Goal: Task Accomplishment & Management: Use online tool/utility

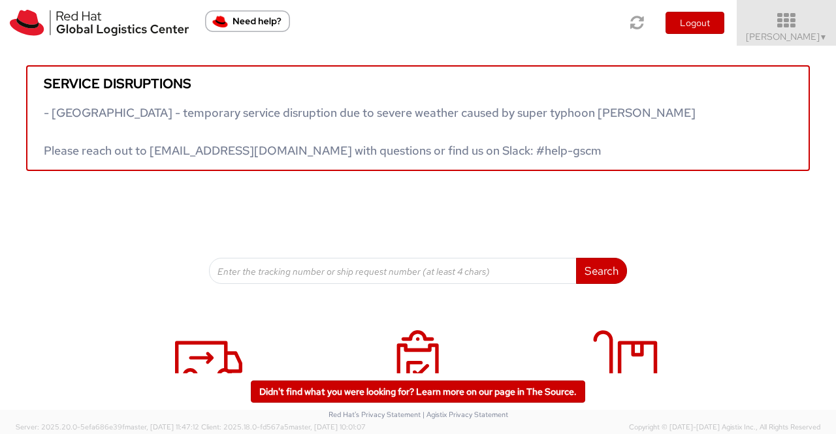
click at [782, 37] on span "Sumitra Hansdah ▼" at bounding box center [787, 37] width 82 height 12
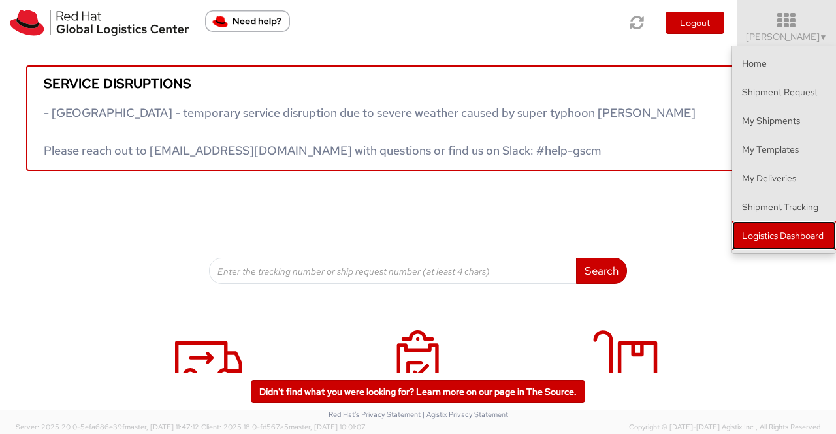
click at [796, 236] on link "Logistics Dashboard" at bounding box center [784, 235] width 104 height 29
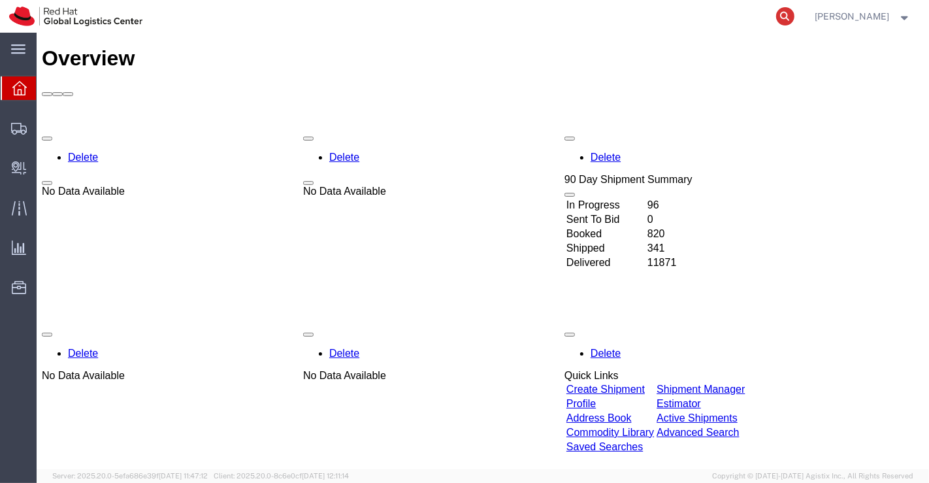
click at [786, 19] on icon at bounding box center [785, 16] width 18 height 18
paste input "20894018003"
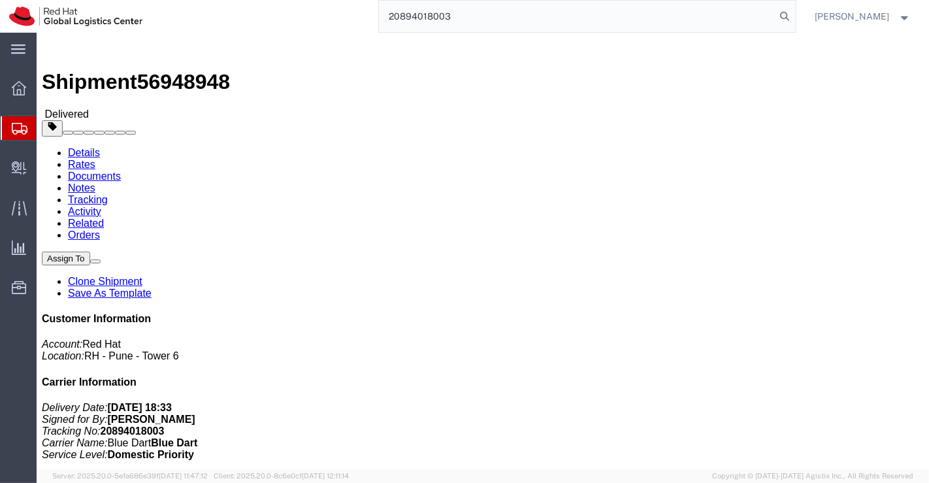
type input "20894018003"
click link "Clone Shipment"
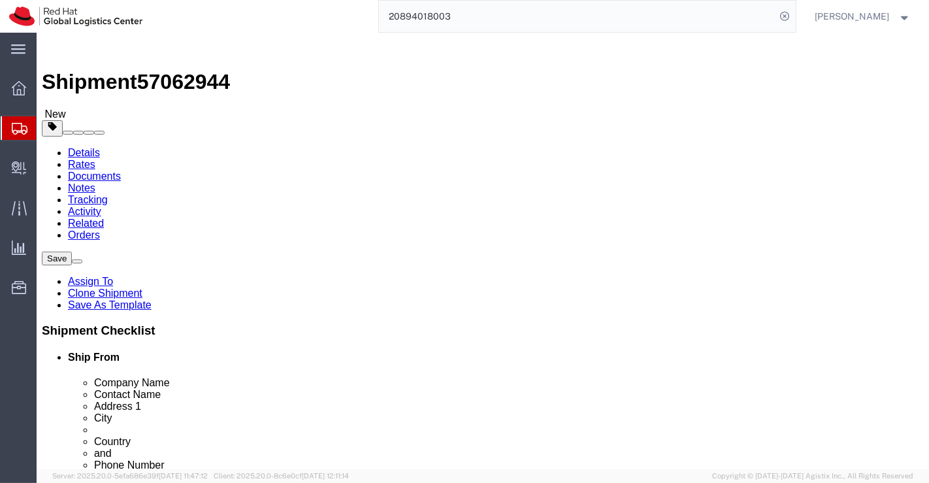
select select
drag, startPoint x: 513, startPoint y: 254, endPoint x: 427, endPoint y: 250, distance: 86.3
click div "[PERSON_NAME]"
paste input "[PERSON_NAME]"
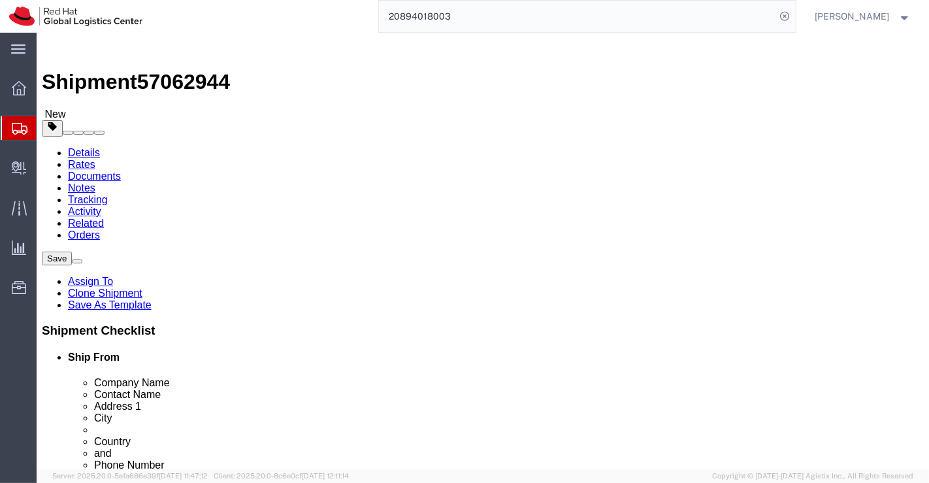
type input "[PERSON_NAME]"
drag, startPoint x: 506, startPoint y: 281, endPoint x: 414, endPoint y: 283, distance: 92.1
click div "Contact Name [PERSON_NAME]"
paste input "[PERSON_NAME]"
type input "[PERSON_NAME]"
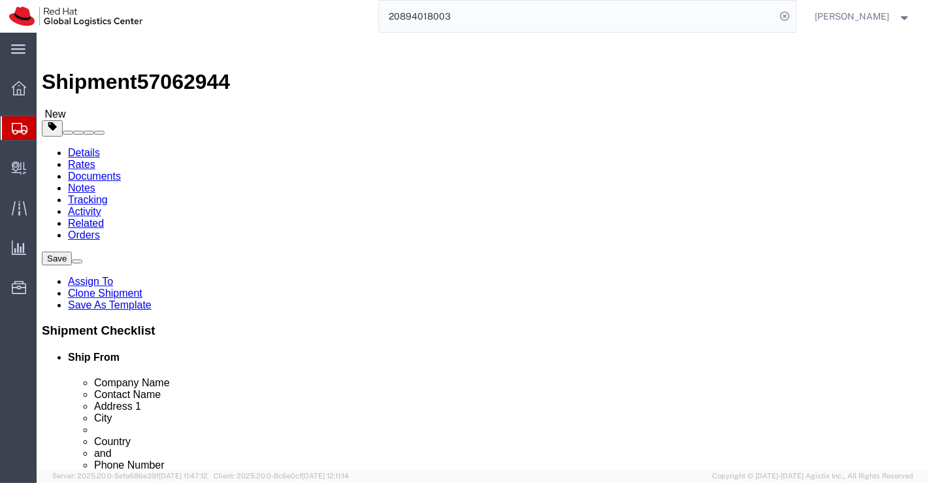
click div "Location My Profile Location [GEOGRAPHIC_DATA] - [GEOGRAPHIC_DATA] - [GEOGRAPHI…"
drag, startPoint x: 566, startPoint y: 299, endPoint x: 432, endPoint y: 301, distance: 134.5
click div "[PERSON_NAME] Nagar Gali No 4"
select select
paste input "B building [STREET_ADDRESS][PERSON_NAME]"
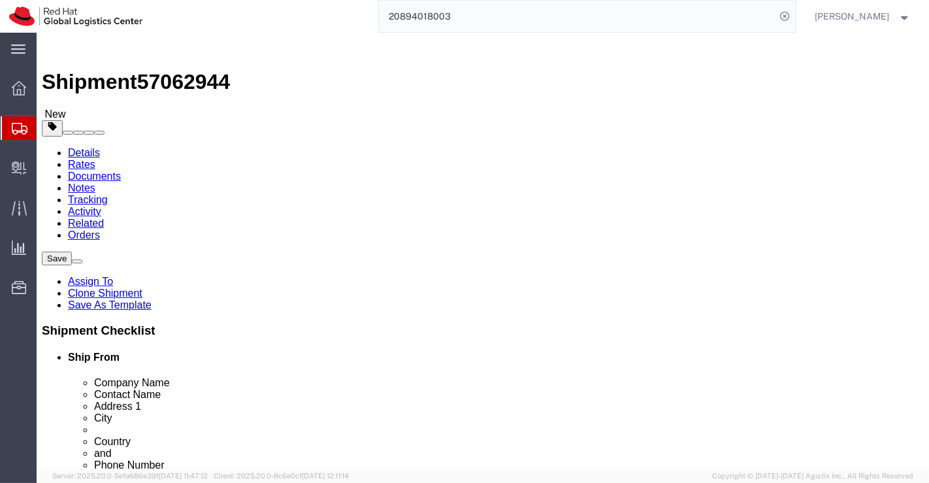
scroll to position [0, 24]
type input "B building [STREET_ADDRESS][PERSON_NAME]"
select select
drag, startPoint x: 565, startPoint y: 327, endPoint x: 422, endPoint y: 320, distance: 143.8
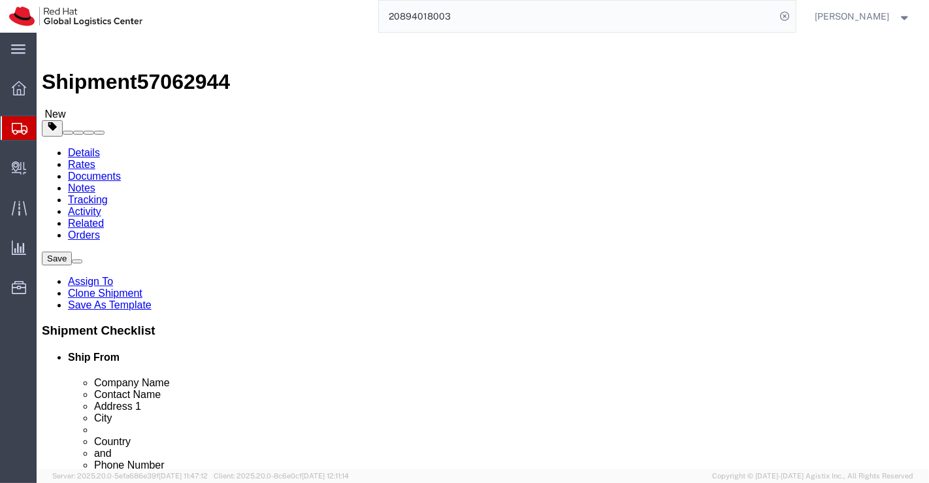
click div "Address [STREET_ADDRESS][PERSON_NAME]"
paste input "Besides Wagholi Fire Station"
type input "Besides Wagholi Fire Station"
drag, startPoint x: 488, startPoint y: 358, endPoint x: 428, endPoint y: 347, distance: 60.3
click div "Sonipat"
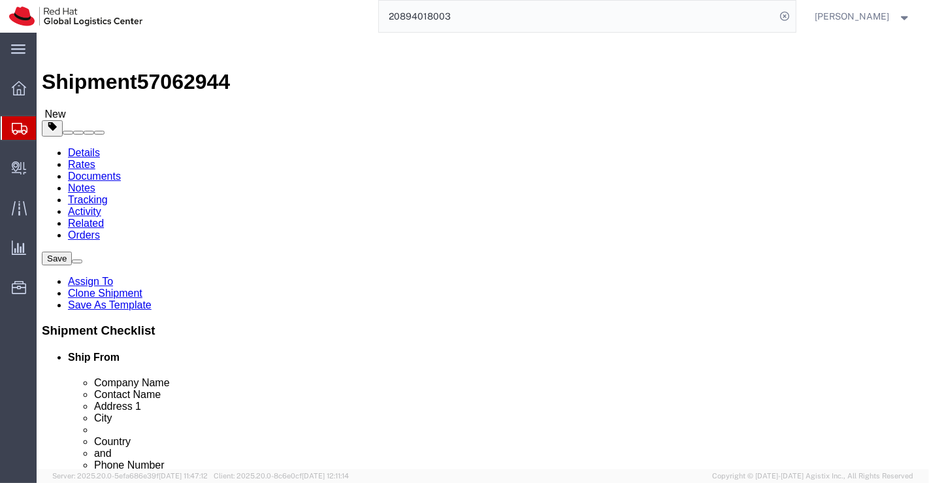
select select
paste input "Pune"
type input "Pune"
select select
type input "M"
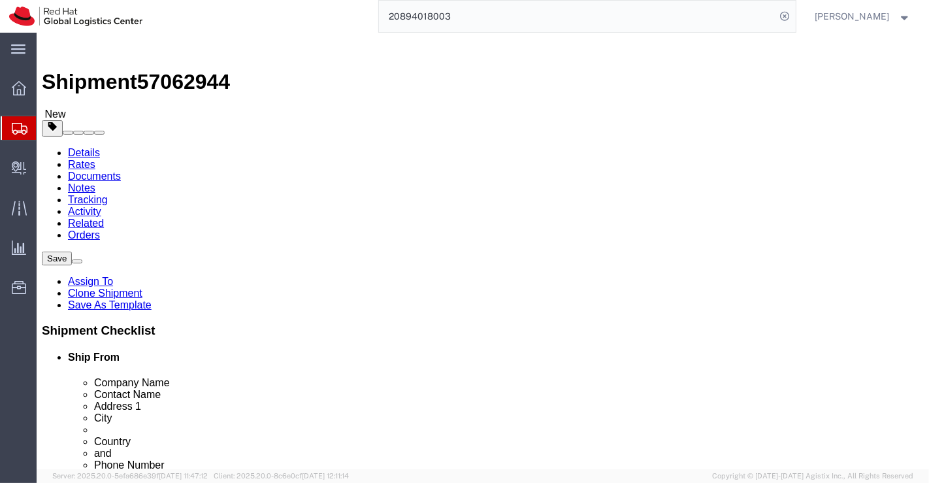
select select
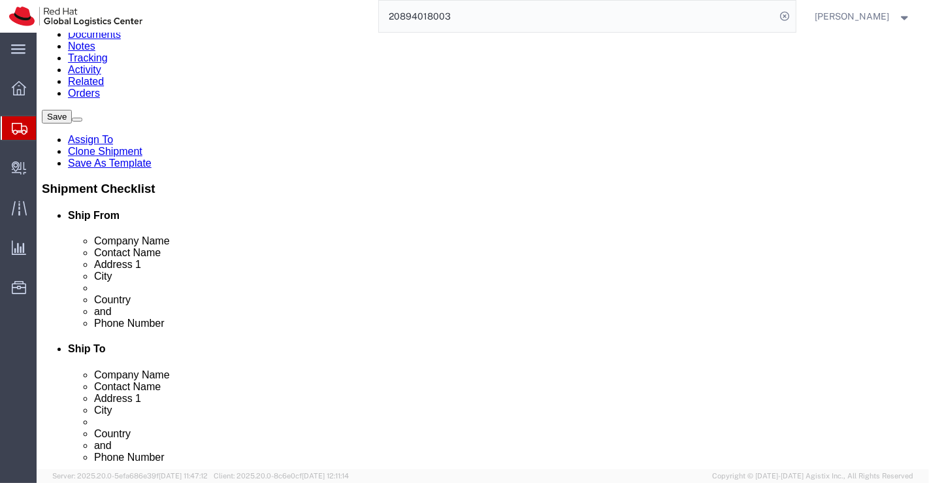
scroll to position [145, 0]
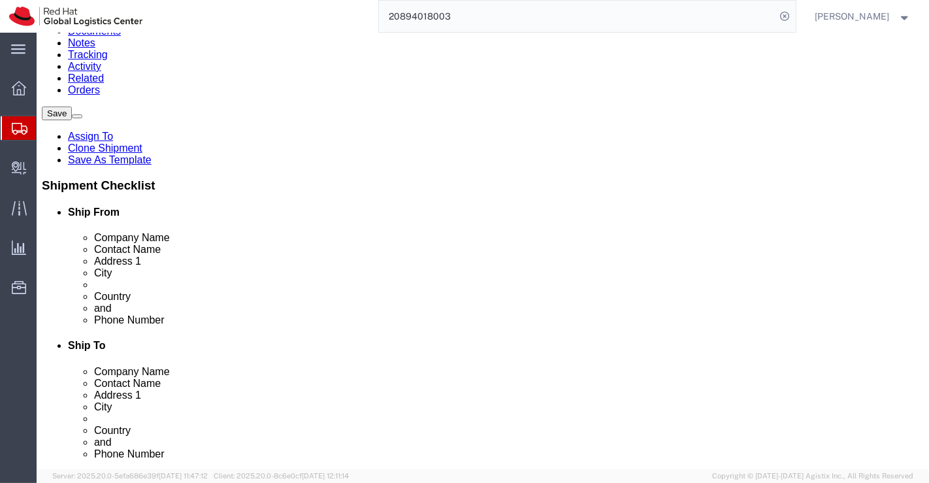
drag, startPoint x: 474, startPoint y: 285, endPoint x: 438, endPoint y: 282, distance: 36.7
click input "131001"
paste input "412207"
type input "412207"
select select
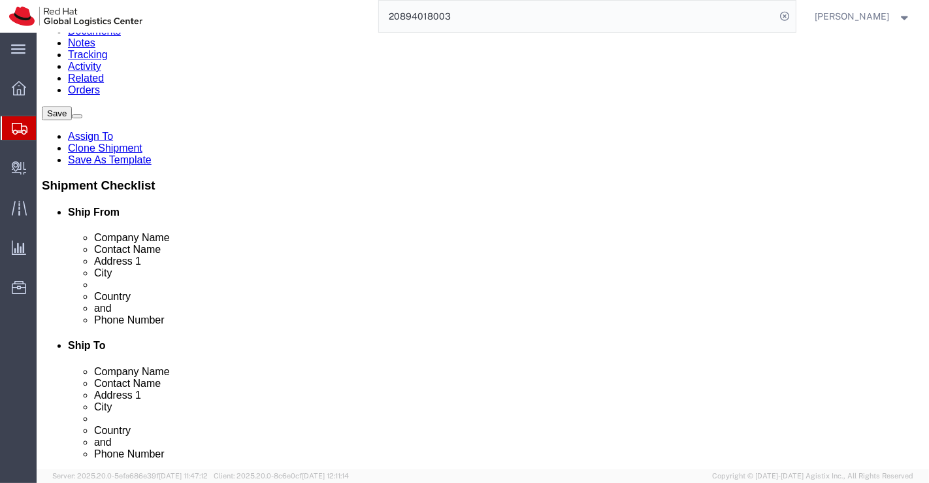
drag, startPoint x: 518, startPoint y: 306, endPoint x: 456, endPoint y: 305, distance: 62.0
click input "8708373368"
drag, startPoint x: 572, startPoint y: 327, endPoint x: 455, endPoint y: 336, distance: 117.3
click input "[EMAIL_ADDRESS][DOMAIN_NAME]"
paste input "[EMAIL_ADDRESS][DOMAIN_NAME]"
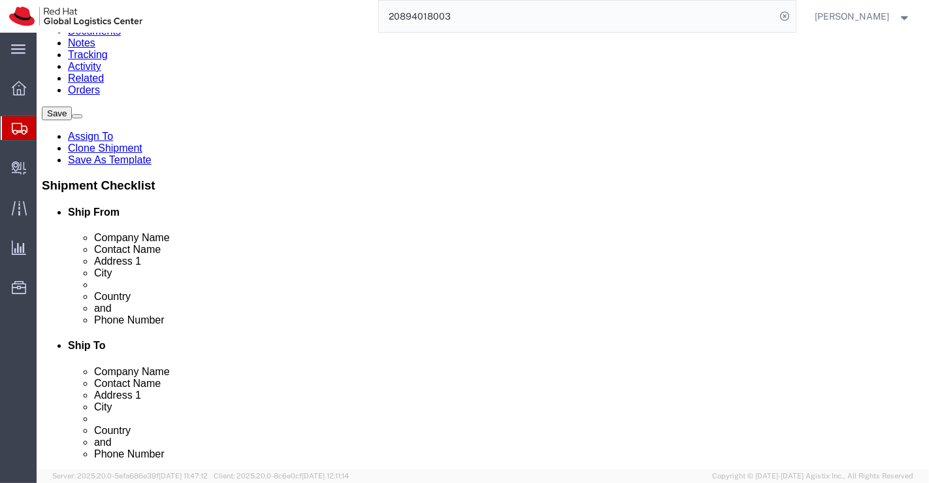
type input "[EMAIL_ADDRESS][DOMAIN_NAME]"
click input "text"
paste input "8975567539"
type input "8975567539"
click div "Ship To Location Location My Profile Location [GEOGRAPHIC_DATA] - [GEOGRAPHIC_D…"
